Goal: Task Accomplishment & Management: Manage account settings

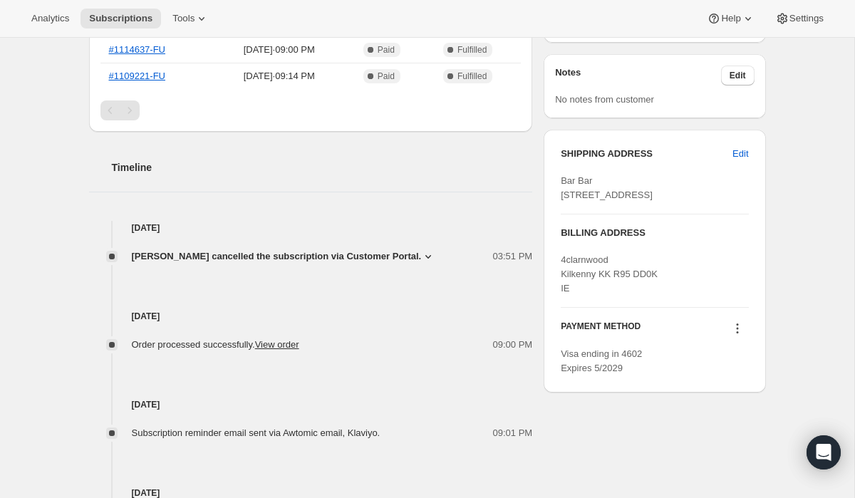
scroll to position [435, 0]
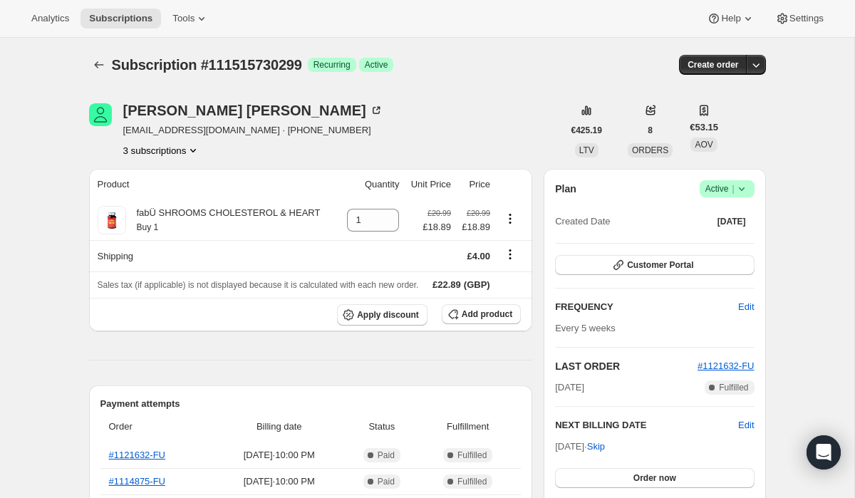
click at [739, 185] on icon at bounding box center [742, 189] width 14 height 14
click at [706, 232] on button "Cancel subscription" at bounding box center [722, 240] width 89 height 23
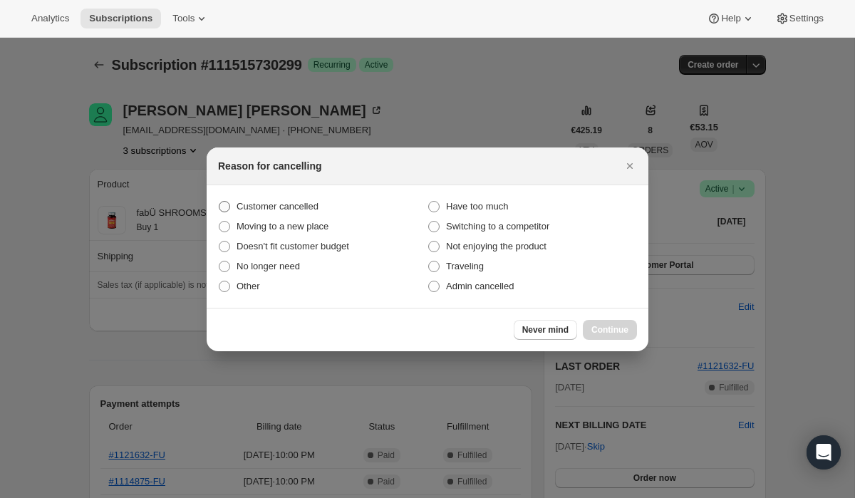
click at [224, 206] on span ":rbk:" at bounding box center [224, 206] width 11 height 11
click at [219, 202] on input "Customer cancelled" at bounding box center [219, 201] width 1 height 1
radio input "true"
click at [606, 333] on span "Continue" at bounding box center [609, 329] width 37 height 11
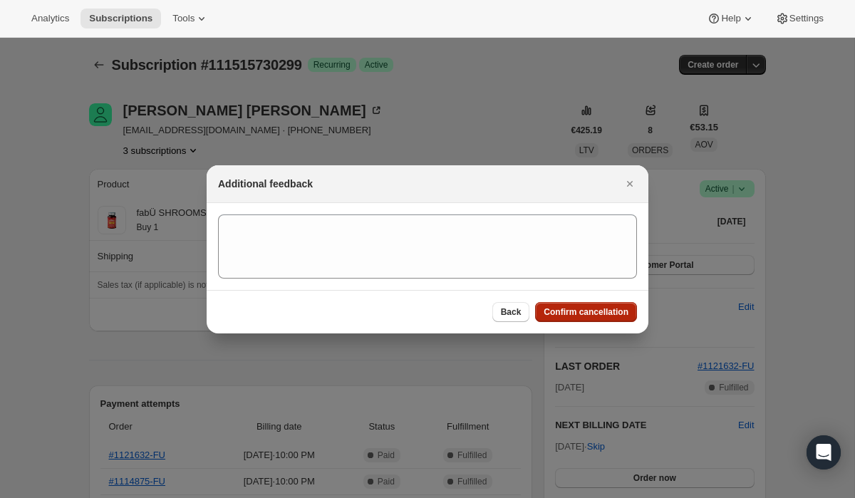
click at [594, 304] on button "Confirm cancellation" at bounding box center [586, 312] width 102 height 20
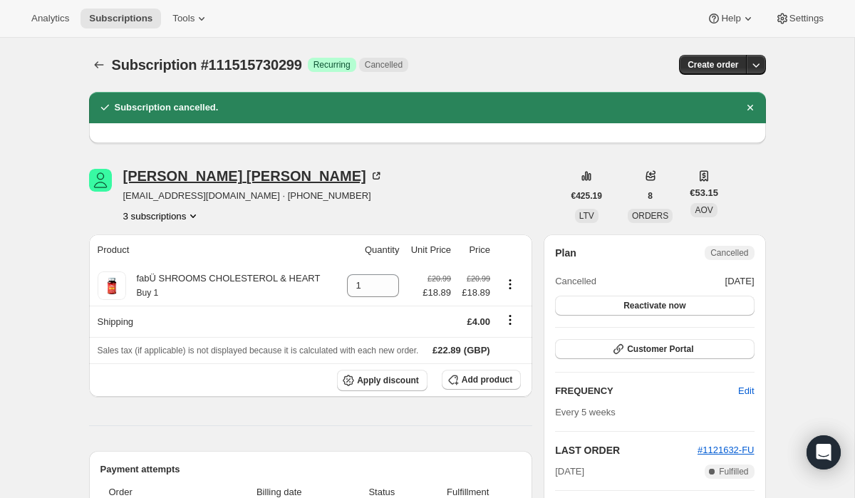
click at [155, 179] on div "Bridget Byrne" at bounding box center [253, 176] width 260 height 14
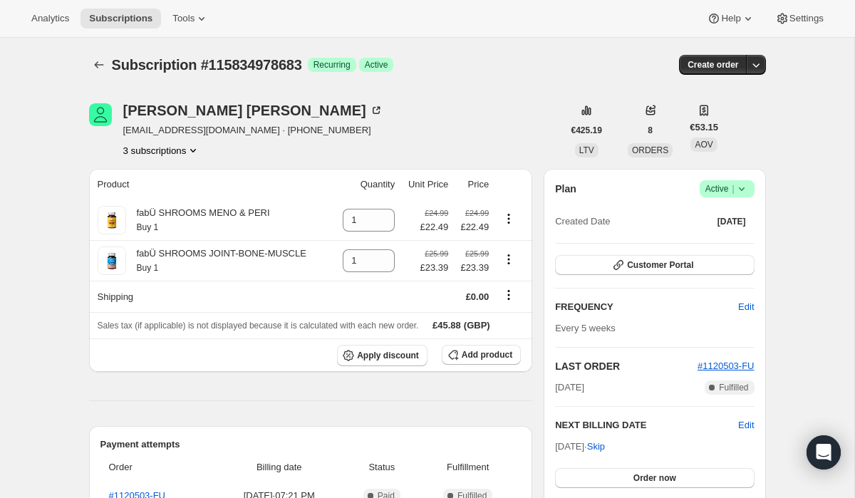
click at [194, 149] on icon "Product actions" at bounding box center [193, 150] width 14 height 14
click at [348, 129] on div "Bridget Byrne bmbyrne1@aol.com · +447703528928 3 subscriptions" at bounding box center [326, 130] width 474 height 54
click at [744, 192] on icon at bounding box center [742, 189] width 14 height 14
click at [723, 232] on button "Cancel subscription" at bounding box center [722, 240] width 89 height 23
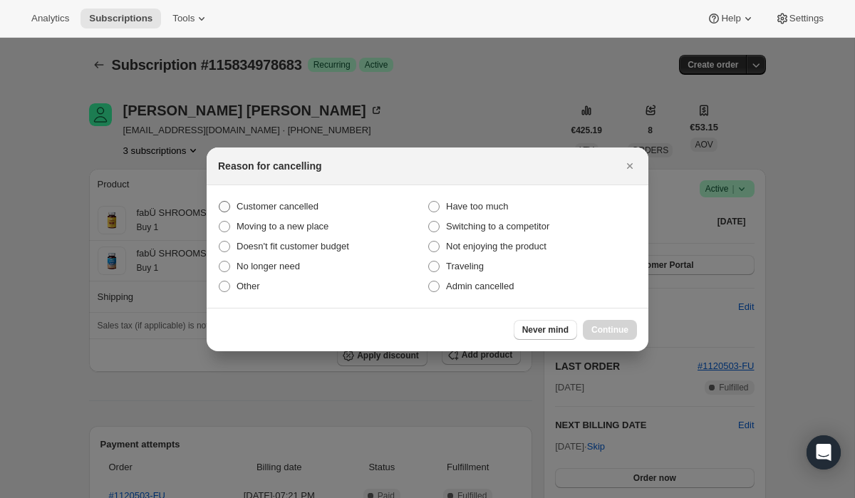
click at [222, 205] on span ":rbn:" at bounding box center [224, 206] width 11 height 11
click at [219, 202] on input "Customer cancelled" at bounding box center [219, 201] width 1 height 1
radio input "true"
click at [599, 333] on span "Continue" at bounding box center [609, 329] width 37 height 11
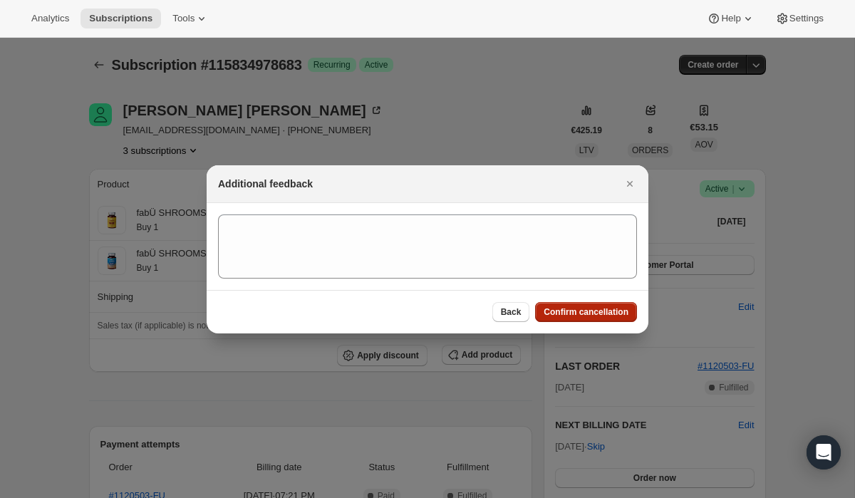
click at [579, 314] on span "Confirm cancellation" at bounding box center [586, 311] width 85 height 11
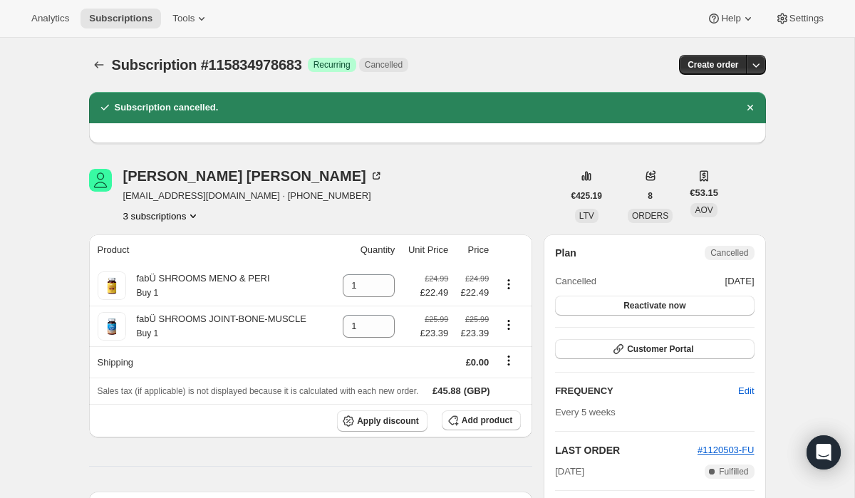
click at [173, 216] on button "3 subscriptions" at bounding box center [162, 216] width 78 height 14
click at [142, 267] on span "114467701115" at bounding box center [139, 267] width 62 height 11
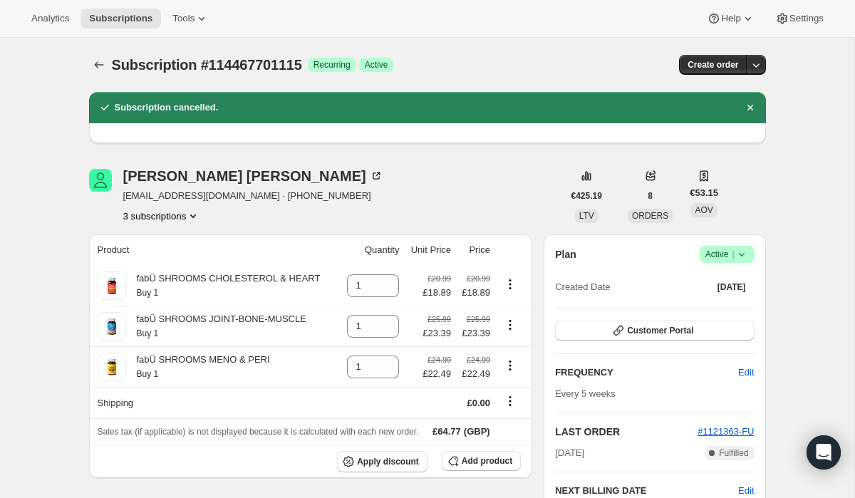
click at [740, 256] on icon at bounding box center [741, 255] width 6 height 4
click at [712, 304] on span "Cancel subscription" at bounding box center [723, 306] width 81 height 11
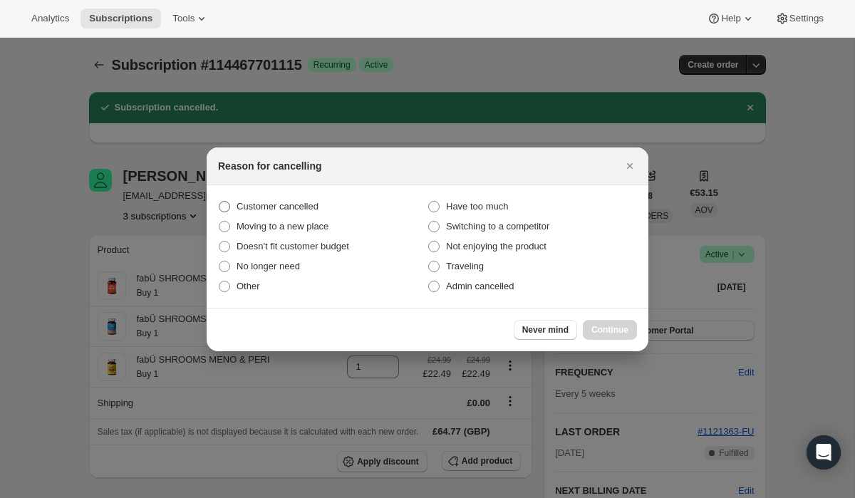
click at [224, 204] on span ":rh0:" at bounding box center [224, 206] width 11 height 11
click at [219, 202] on input "Customer cancelled" at bounding box center [219, 201] width 1 height 1
radio input "true"
click at [614, 329] on span "Continue" at bounding box center [609, 329] width 37 height 11
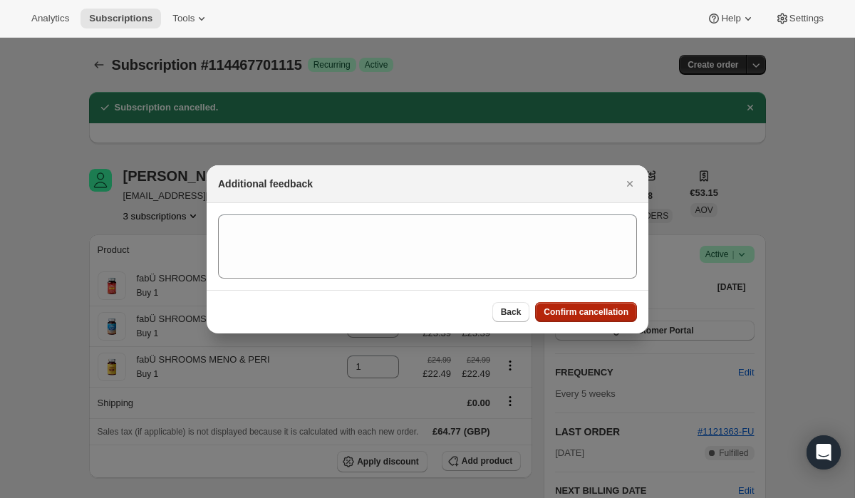
click at [580, 303] on button "Confirm cancellation" at bounding box center [586, 312] width 102 height 20
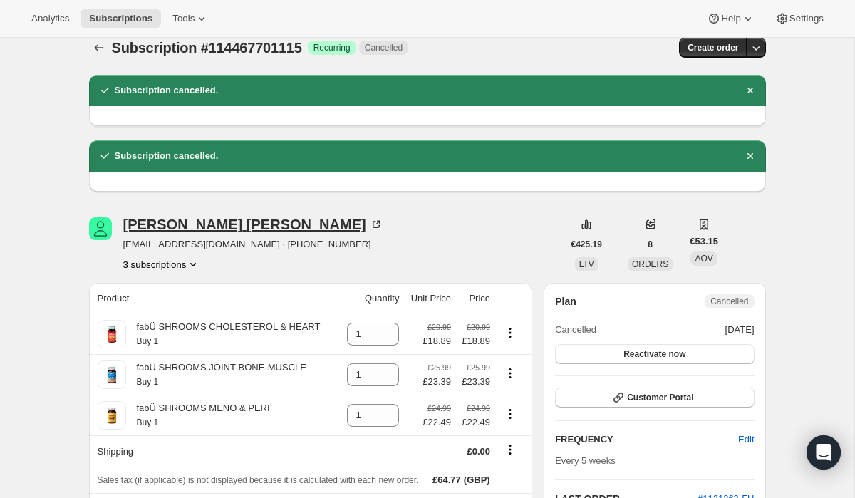
scroll to position [8, 0]
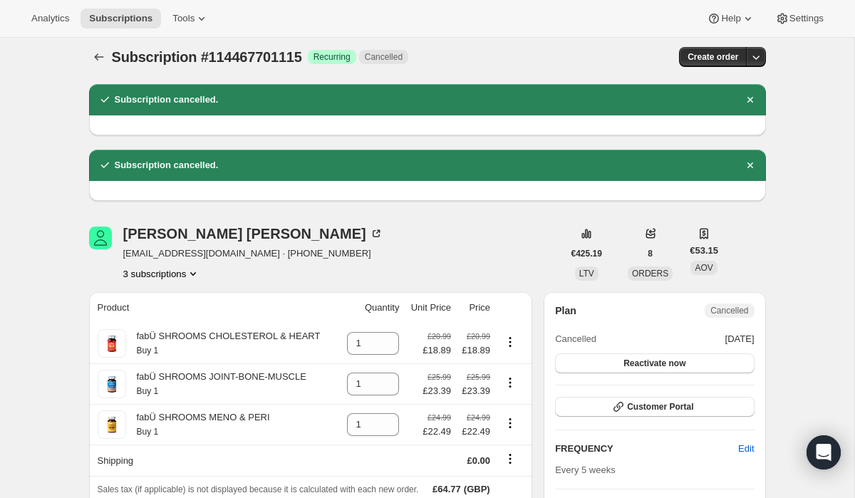
click at [151, 270] on button "3 subscriptions" at bounding box center [162, 274] width 78 height 14
click at [165, 301] on span "111515730299" at bounding box center [141, 300] width 62 height 11
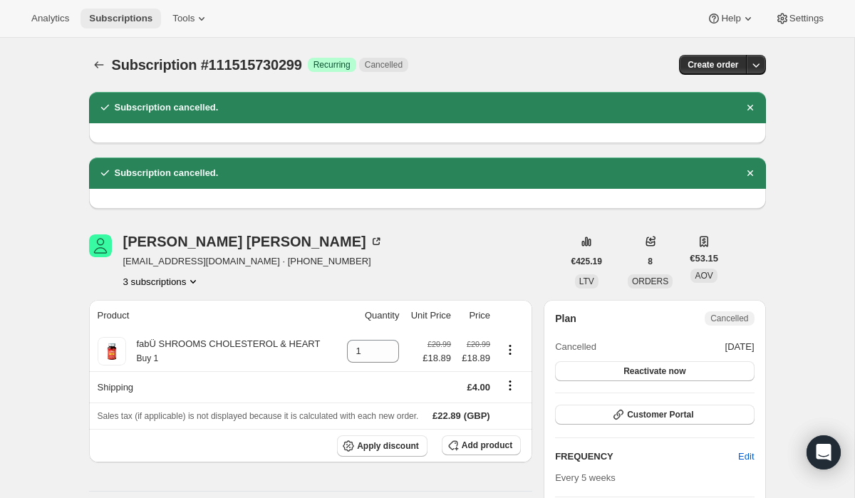
click at [125, 23] on span "Subscriptions" at bounding box center [120, 18] width 63 height 11
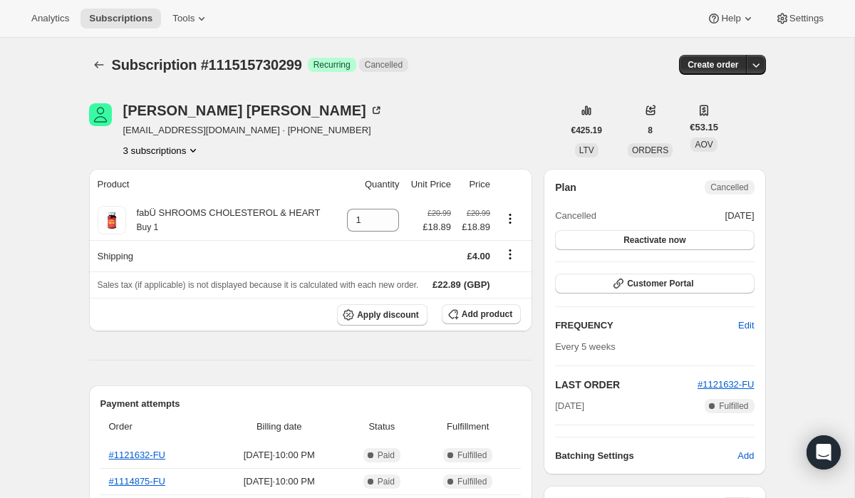
click at [164, 146] on button "3 subscriptions" at bounding box center [162, 150] width 78 height 14
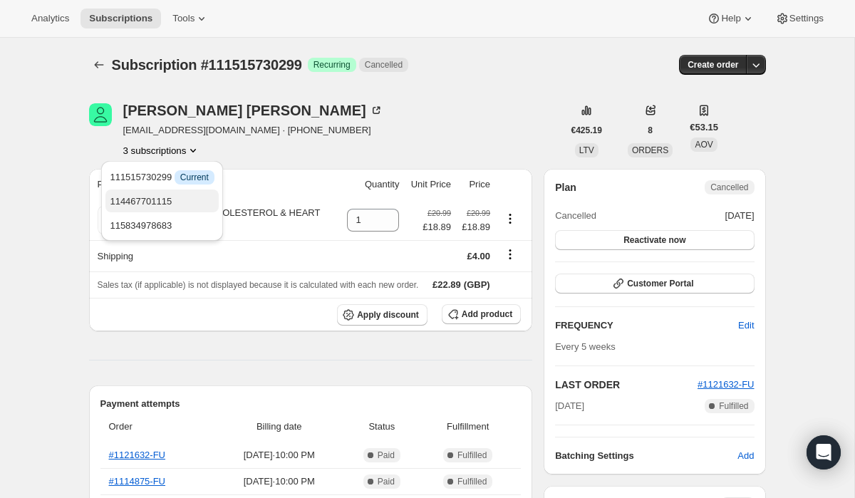
click at [167, 199] on span "114467701115" at bounding box center [141, 201] width 62 height 11
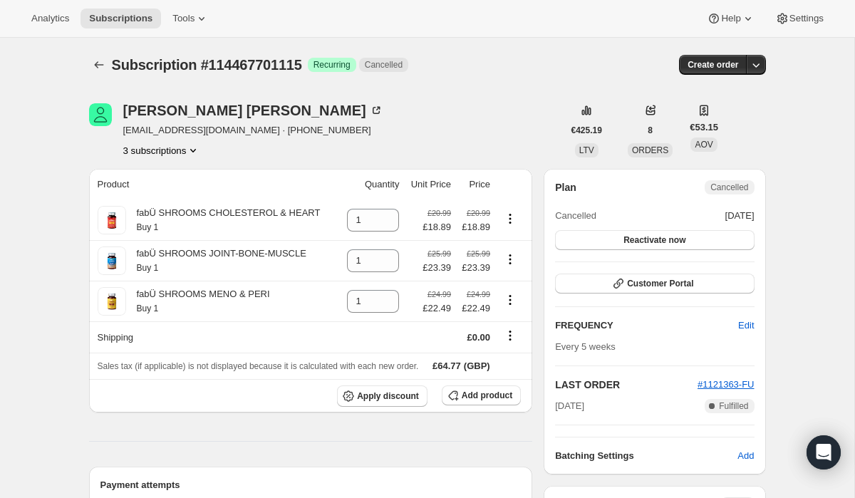
click at [169, 150] on button "3 subscriptions" at bounding box center [162, 150] width 78 height 14
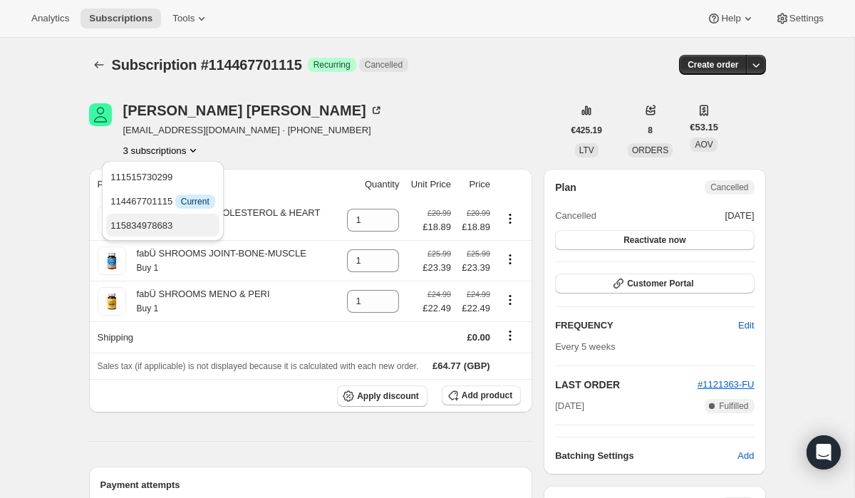
click at [160, 221] on span "115834978683" at bounding box center [141, 225] width 62 height 11
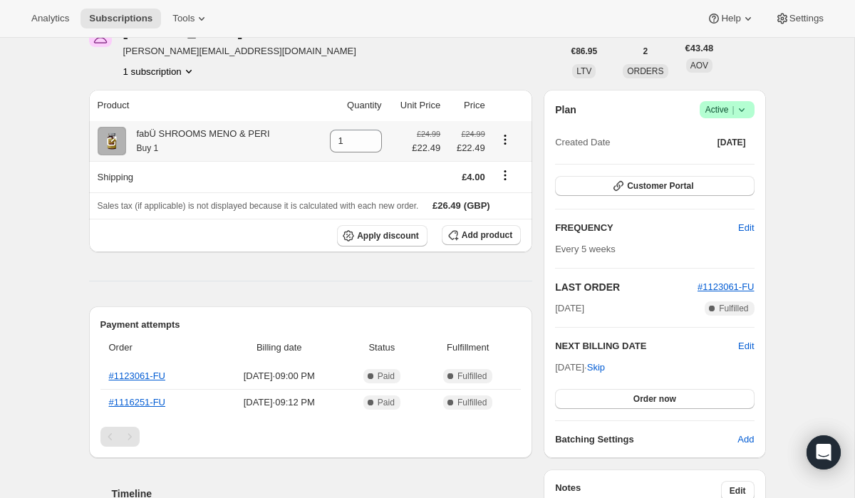
scroll to position [134, 0]
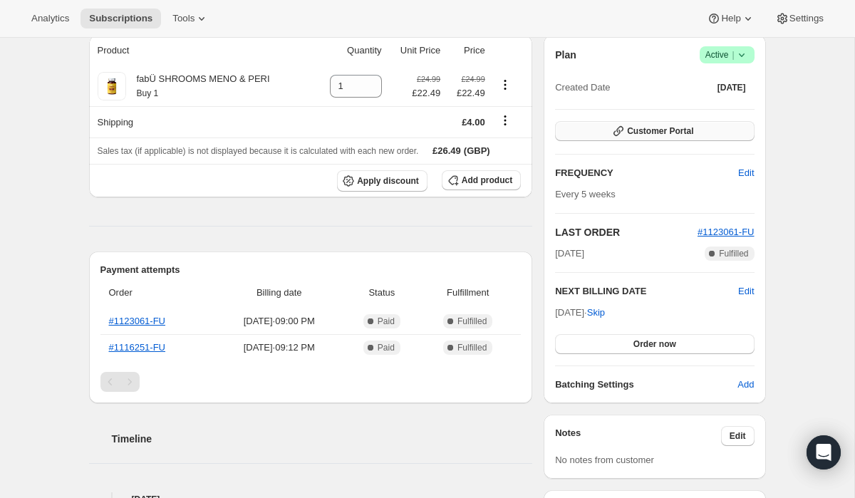
click at [655, 138] on button "Customer Portal" at bounding box center [654, 131] width 199 height 20
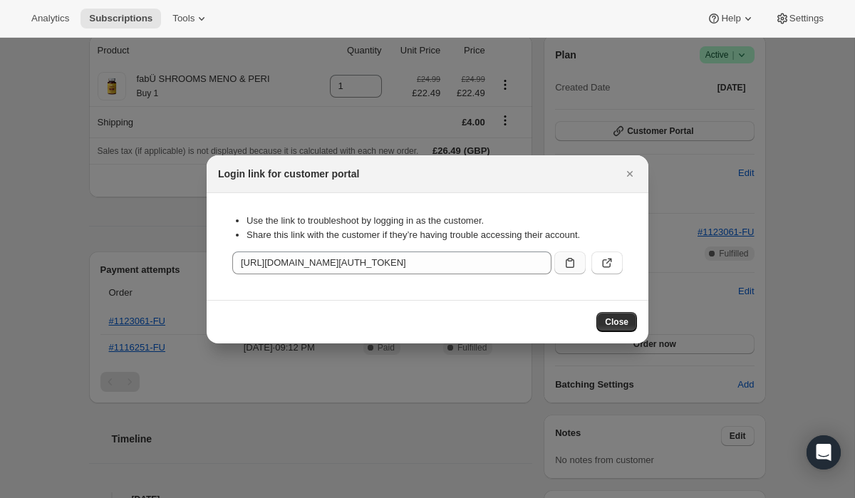
click at [574, 260] on icon ":rc0:" at bounding box center [570, 263] width 9 height 10
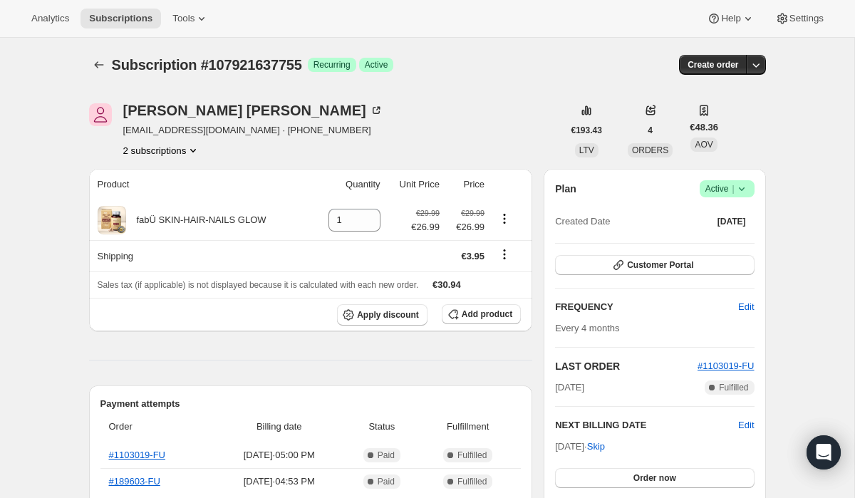
click at [738, 182] on icon at bounding box center [742, 189] width 14 height 14
click at [713, 251] on button "Cancel subscription" at bounding box center [722, 240] width 89 height 23
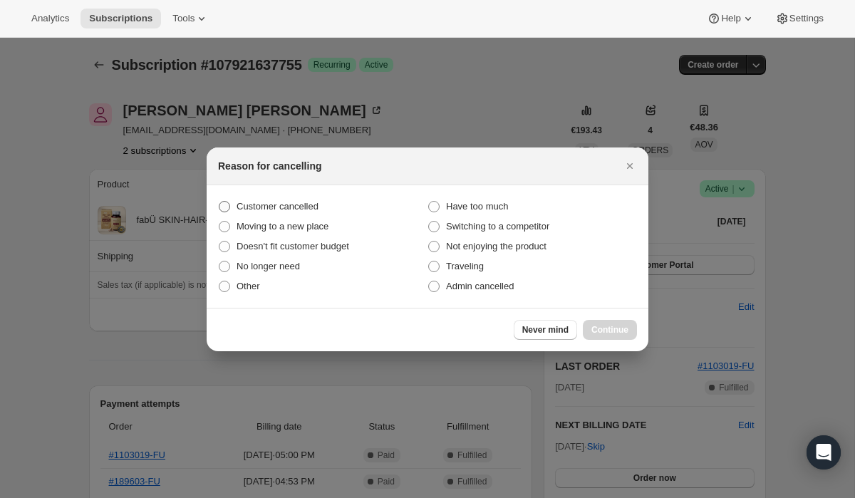
click at [363, 198] on label "Customer cancelled" at bounding box center [323, 207] width 210 height 20
click at [219, 201] on input "Customer cancelled" at bounding box center [219, 201] width 1 height 1
radio input "true"
click at [595, 328] on span "Continue" at bounding box center [609, 329] width 37 height 11
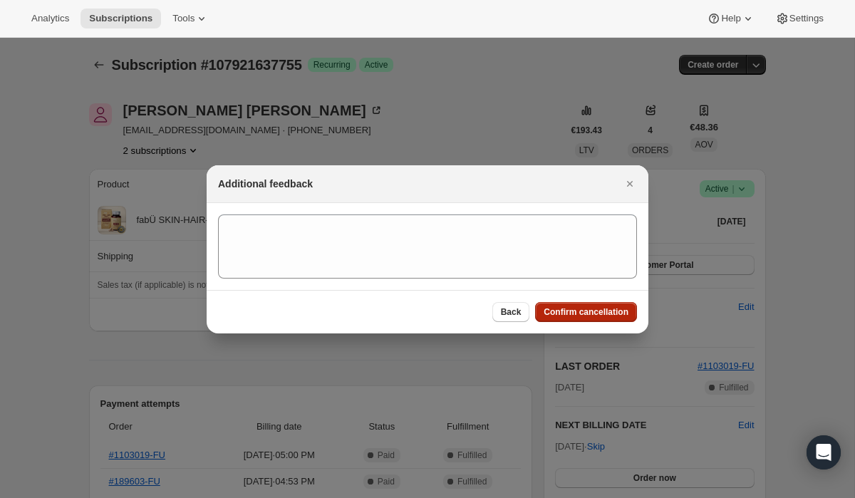
click at [563, 315] on span "Confirm cancellation" at bounding box center [586, 311] width 85 height 11
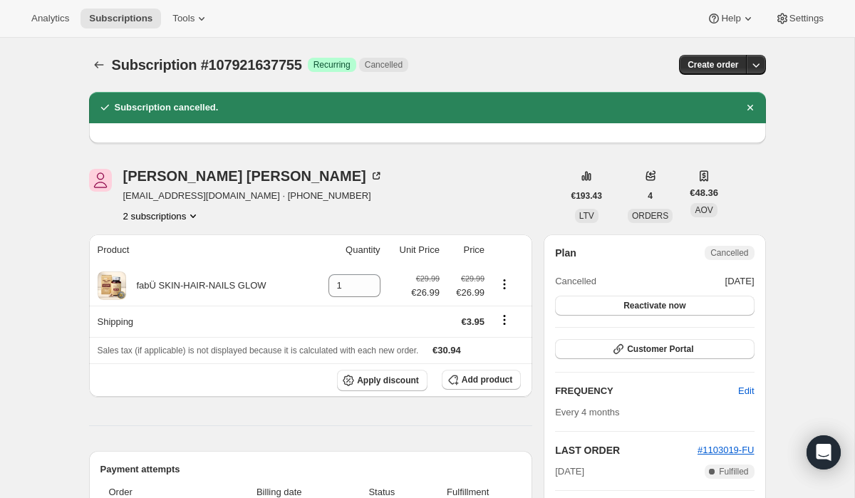
click at [184, 212] on button "2 subscriptions" at bounding box center [162, 216] width 78 height 14
click at [180, 267] on span "114668634491" at bounding box center [161, 267] width 104 height 14
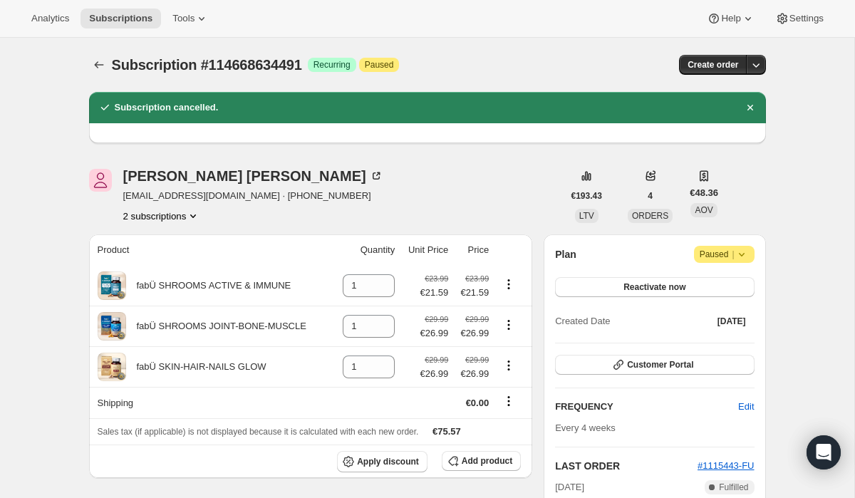
click at [745, 251] on icon at bounding box center [742, 254] width 14 height 14
click at [719, 289] on span "Cancel subscription" at bounding box center [721, 283] width 81 height 14
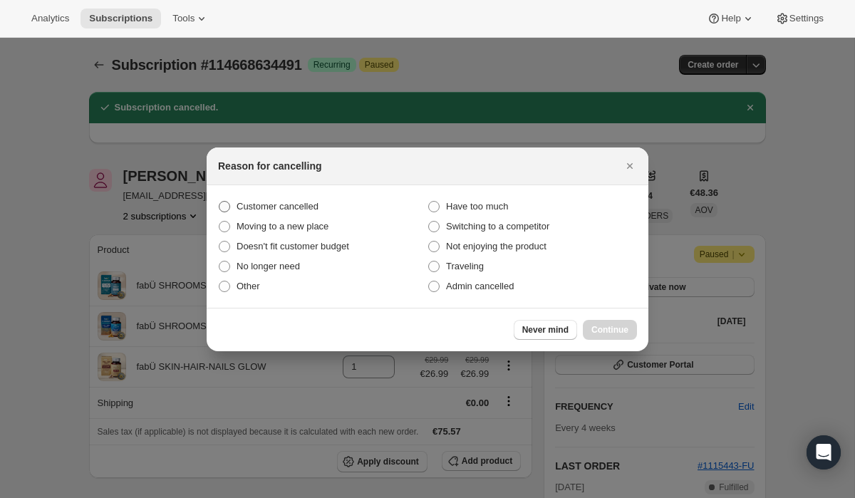
click at [363, 207] on label "Customer cancelled" at bounding box center [323, 207] width 210 height 20
click at [219, 202] on input "Customer cancelled" at bounding box center [219, 201] width 1 height 1
radio input "true"
click at [616, 331] on span "Continue" at bounding box center [609, 329] width 37 height 11
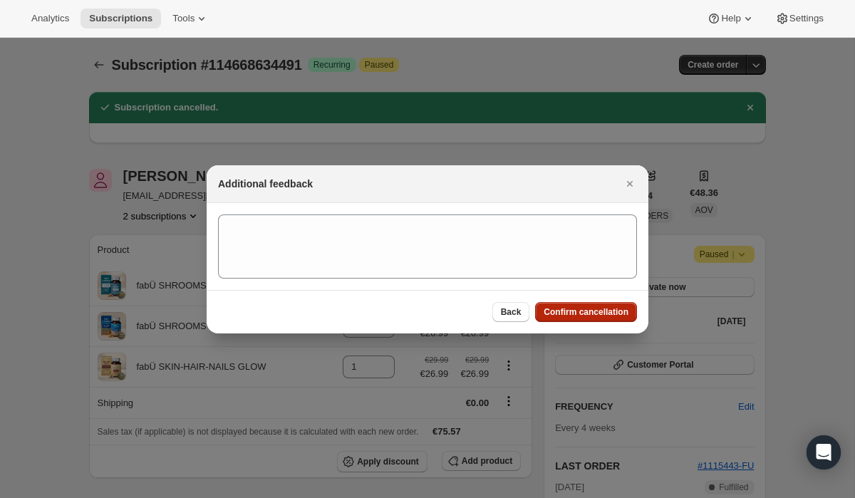
click at [559, 314] on span "Confirm cancellation" at bounding box center [586, 311] width 85 height 11
